Goal: Task Accomplishment & Management: Use online tool/utility

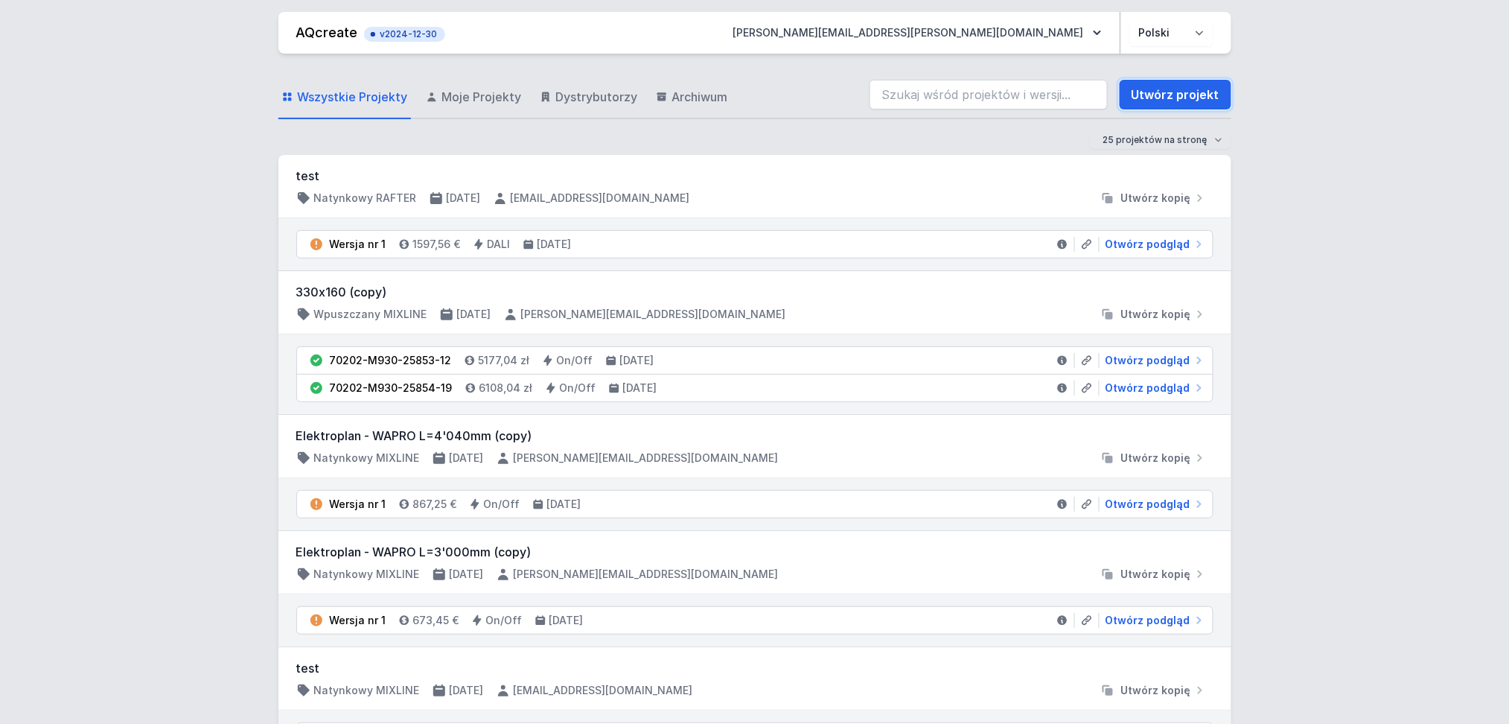
drag, startPoint x: 1215, startPoint y: 90, endPoint x: 875, endPoint y: 238, distance: 371.2
click at [1215, 90] on link "Utwórz projekt" at bounding box center [1176, 95] width 112 height 30
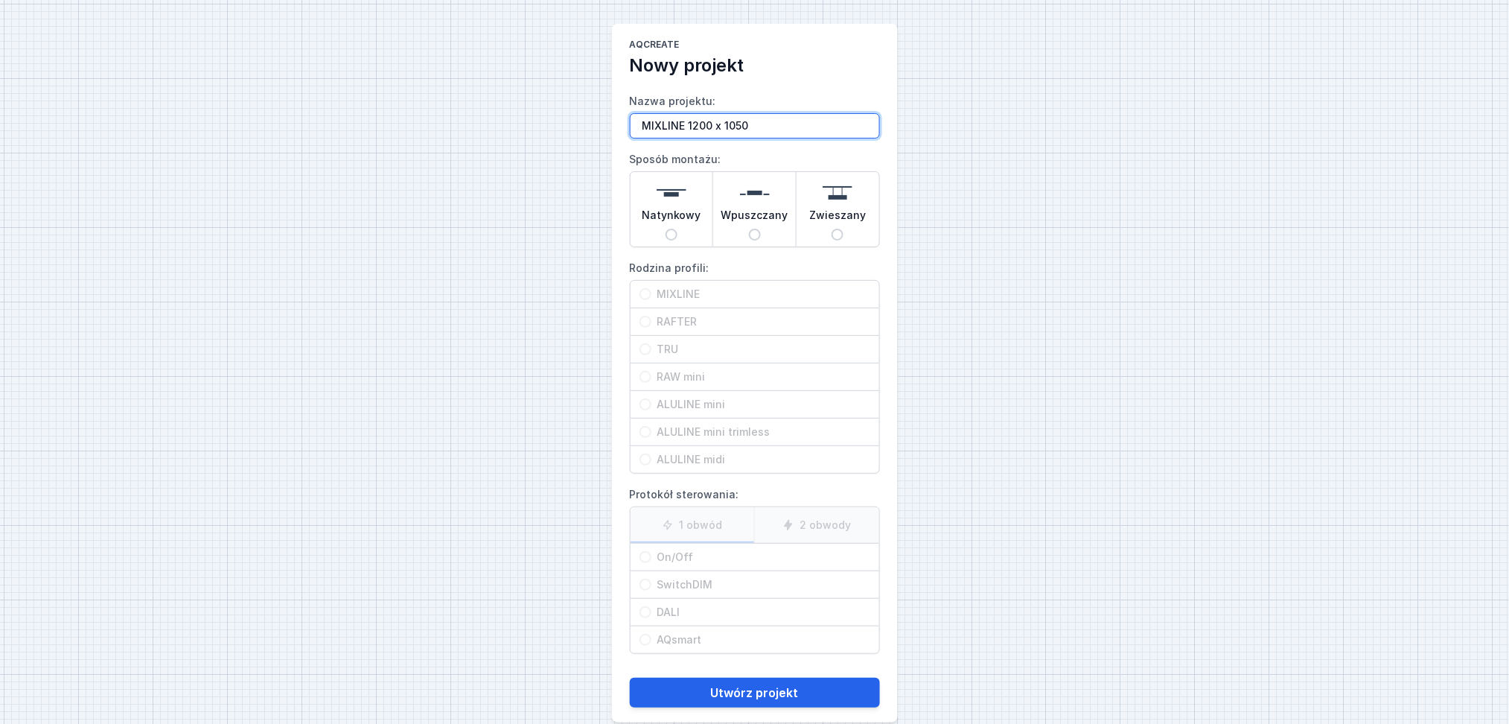
type input "MIXLINE 1200 x 1050"
click at [667, 229] on div "Natynkowy" at bounding box center [672, 209] width 83 height 74
click at [667, 229] on input "Natynkowy" at bounding box center [672, 235] width 12 height 12
radio input "true"
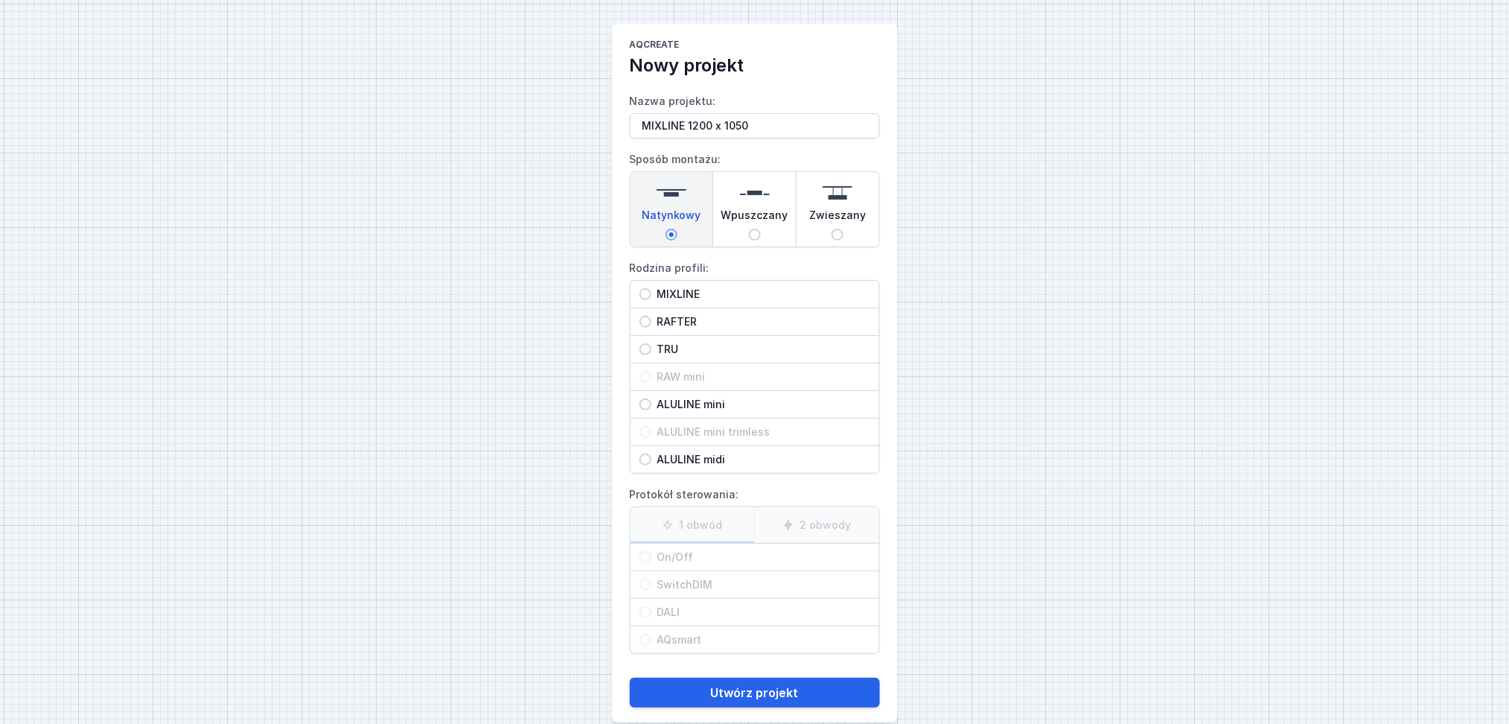
click at [647, 285] on div "MIXLINE" at bounding box center [755, 294] width 249 height 27
click at [647, 288] on input "MIXLINE" at bounding box center [646, 294] width 12 height 12
radio input "true"
click at [645, 638] on input "AQsmart" at bounding box center [646, 640] width 12 height 12
radio input "true"
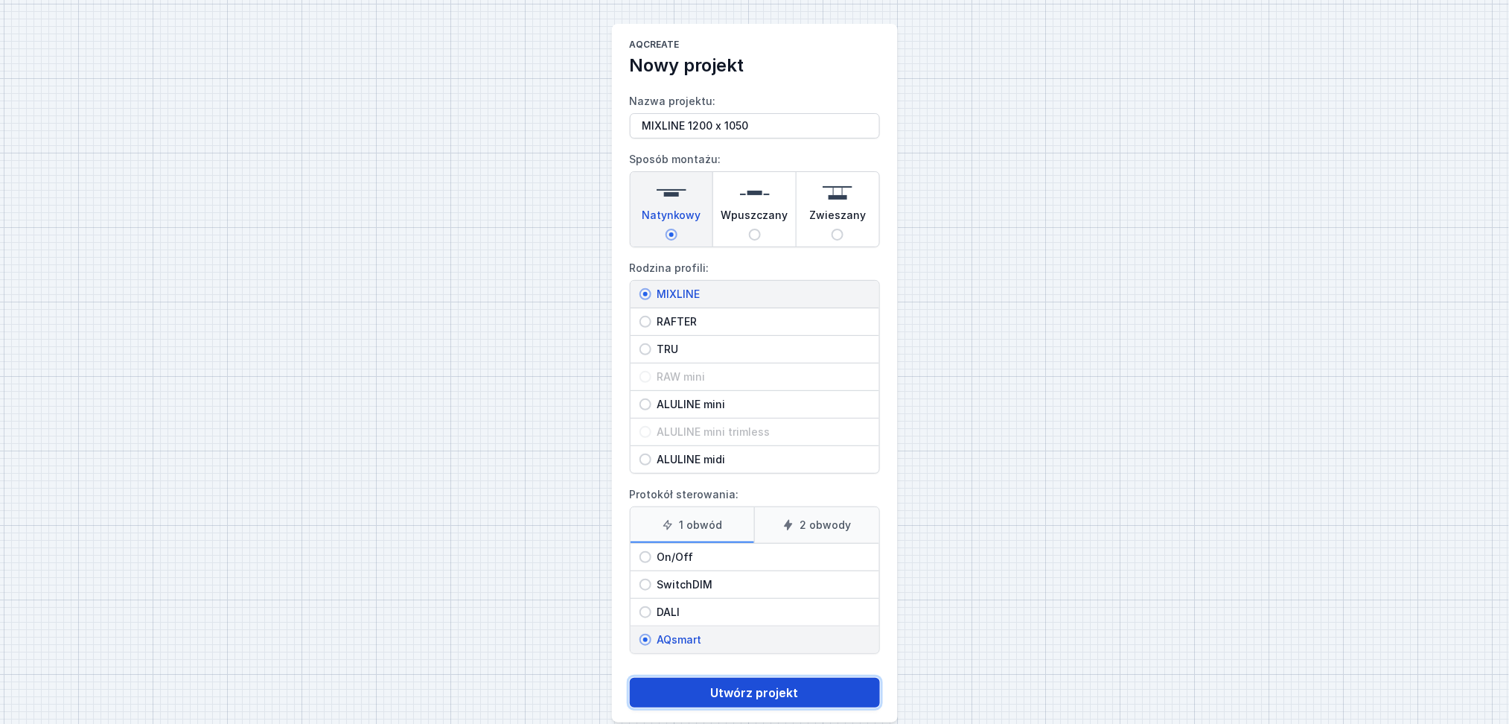
click at [711, 696] on button "Utwórz projekt" at bounding box center [755, 693] width 250 height 30
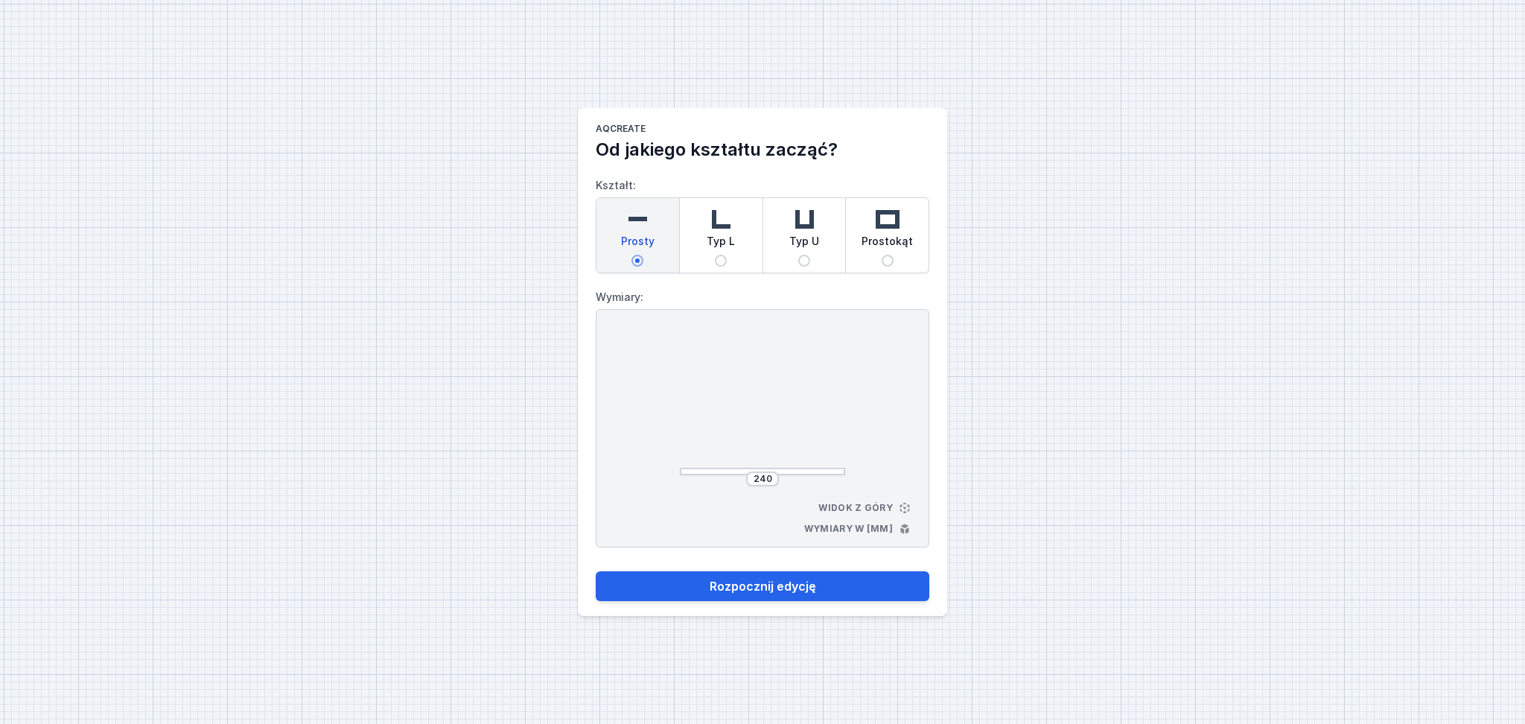
click at [722, 239] on span "Typ L" at bounding box center [721, 244] width 28 height 21
click at [722, 255] on input "Typ L" at bounding box center [721, 261] width 12 height 12
radio input "true"
click at [710, 404] on input "252" at bounding box center [700, 404] width 24 height 12
type input "2"
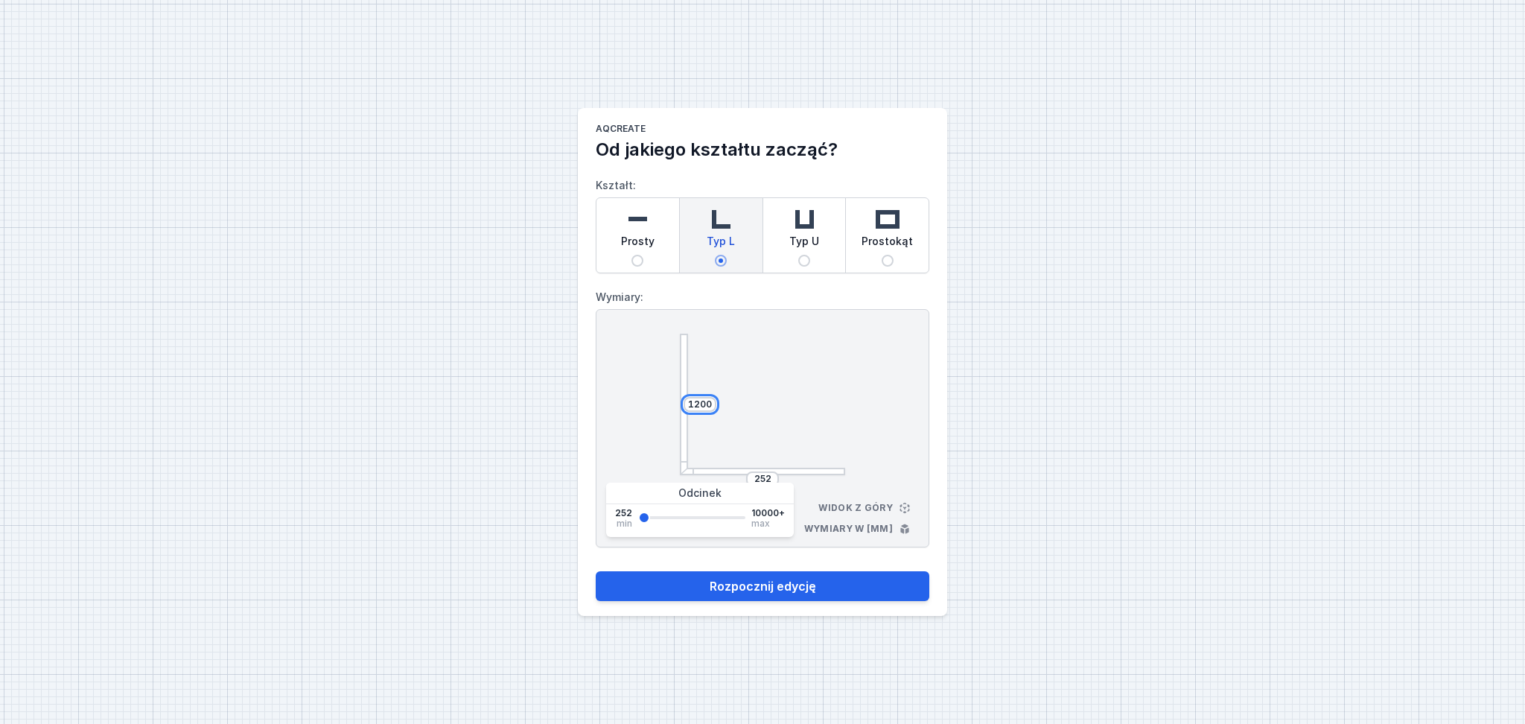
type input "1200"
click at [774, 477] on div "252" at bounding box center [762, 478] width 33 height 15
click at [771, 477] on input "252" at bounding box center [763, 479] width 24 height 12
type input "2"
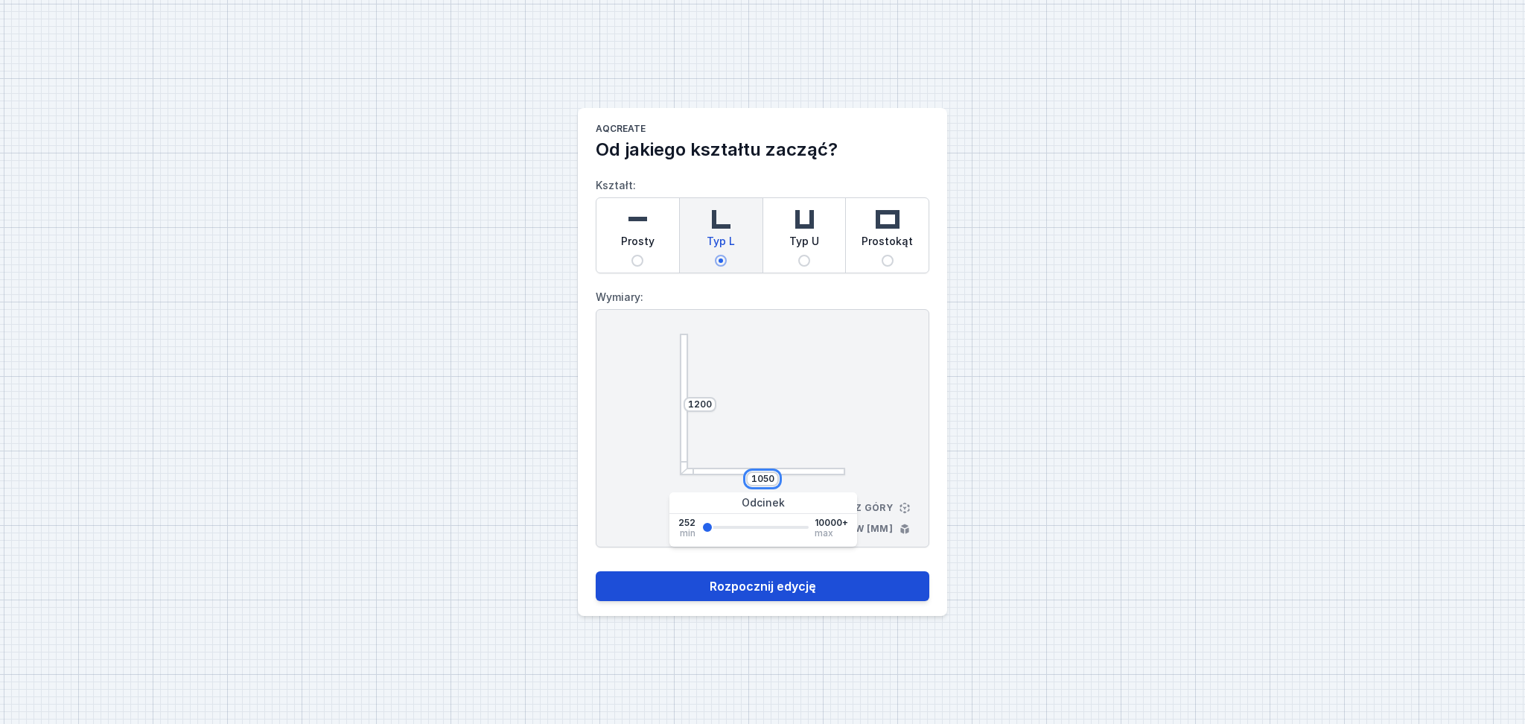
type input "1050"
click at [766, 581] on button "Rozpocznij edycję" at bounding box center [763, 586] width 334 height 30
select select "5"
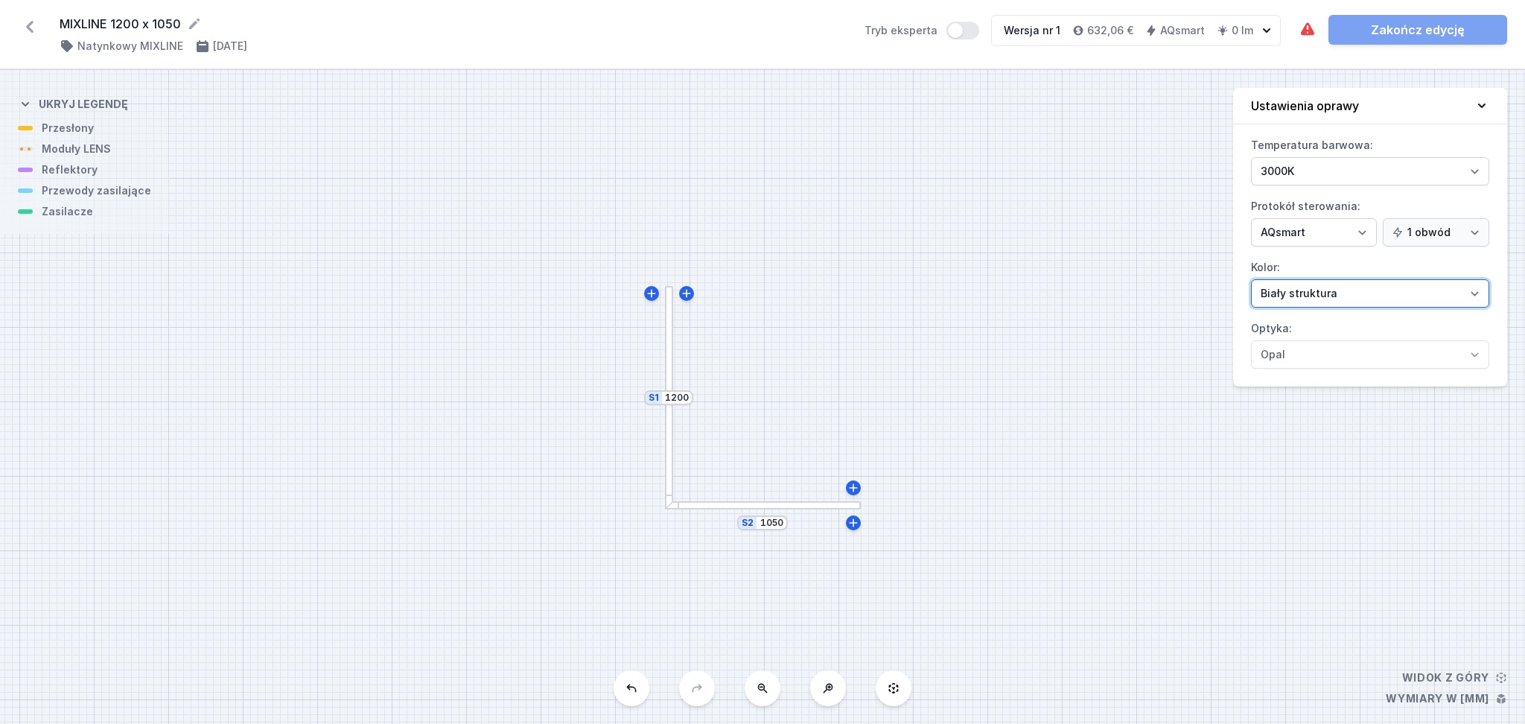
click at [1474, 299] on select "[PERSON_NAME] struktura [PERSON_NAME] struktura Złoty struktura Miedziany [PERS…" at bounding box center [1370, 293] width 238 height 28
click at [1091, 214] on div "S2 1050 S1 1200" at bounding box center [762, 397] width 1525 height 654
click at [1397, 27] on div "Wymagane części nie zostały dodane. Element świecący nie został dodany. Zakończ…" at bounding box center [1403, 30] width 209 height 30
